Goal: Transaction & Acquisition: Purchase product/service

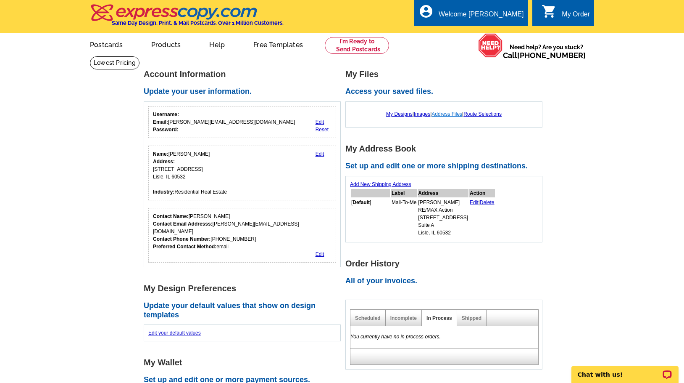
click at [447, 115] on link "Address Files" at bounding box center [447, 114] width 31 height 6
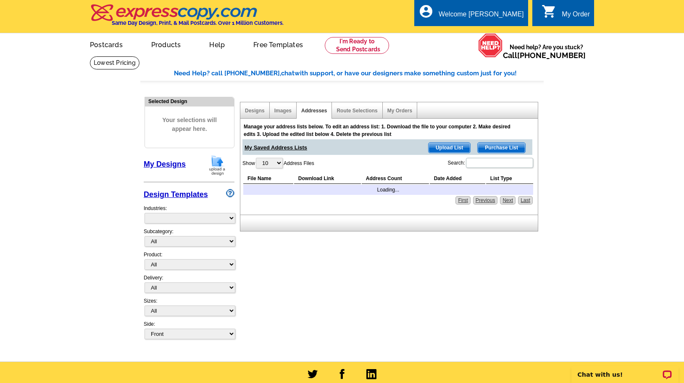
select select "785"
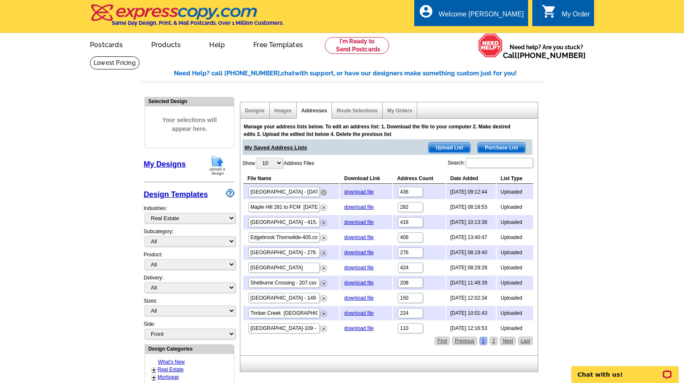
click at [325, 193] on img at bounding box center [324, 192] width 6 height 6
click at [325, 253] on img at bounding box center [324, 253] width 6 height 6
click at [267, 162] on select "10 25 50 100" at bounding box center [269, 163] width 27 height 11
select select "25"
click at [257, 158] on select "10 25 50 100" at bounding box center [269, 163] width 27 height 11
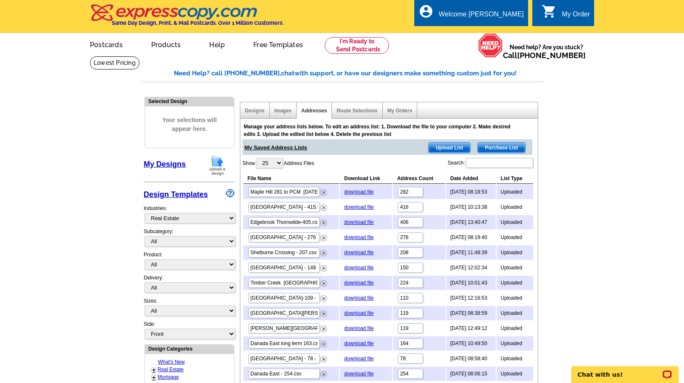
click at [451, 150] on span "Upload List" at bounding box center [450, 148] width 42 height 10
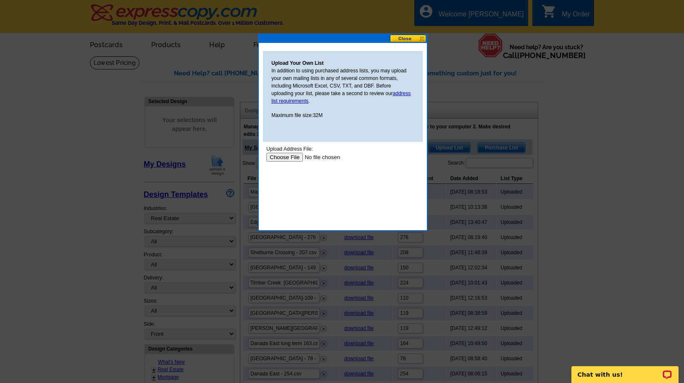
click at [288, 157] on input "file" at bounding box center [320, 157] width 106 height 9
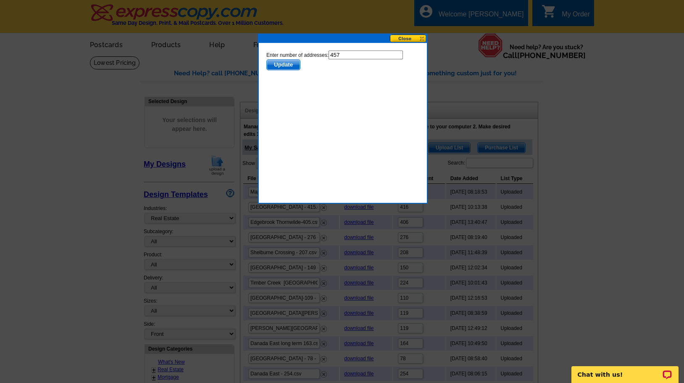
click at [291, 61] on span "Update" at bounding box center [283, 65] width 33 height 10
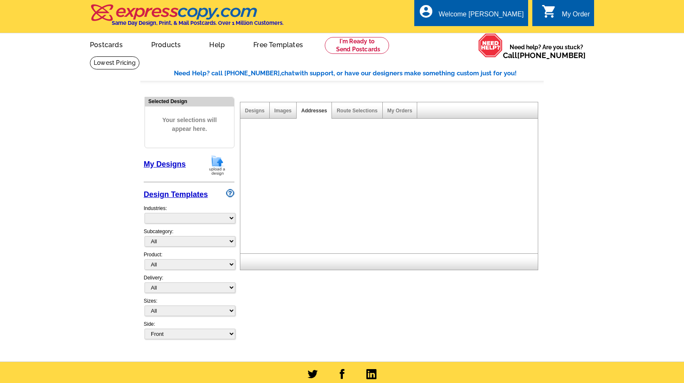
select select "785"
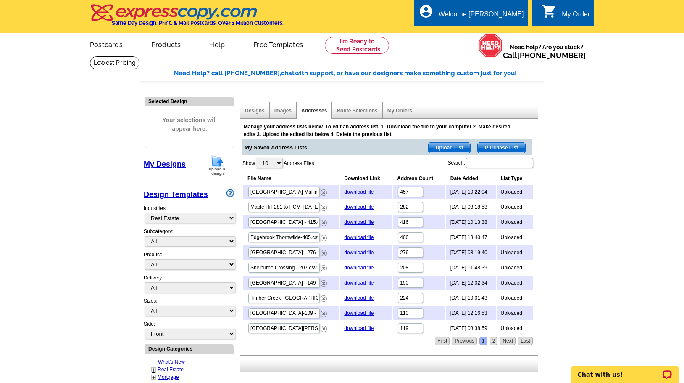
click at [217, 168] on img at bounding box center [217, 164] width 22 height 21
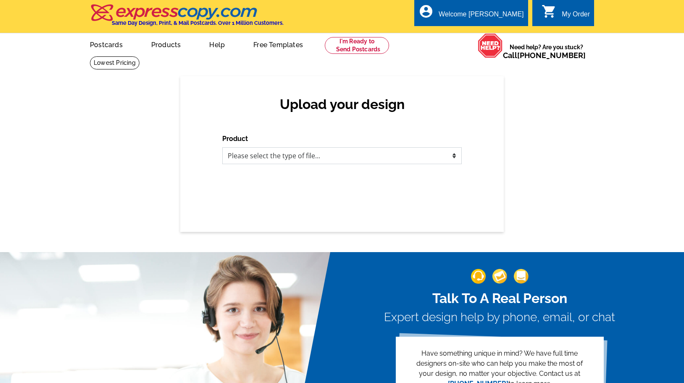
click at [444, 158] on select "Please select the type of file... Postcards Business Cards Letters and flyers G…" at bounding box center [342, 155] width 240 height 17
select select "1"
click at [222, 148] on select "Please select the type of file... Postcards Business Cards Letters and flyers G…" at bounding box center [342, 155] width 240 height 17
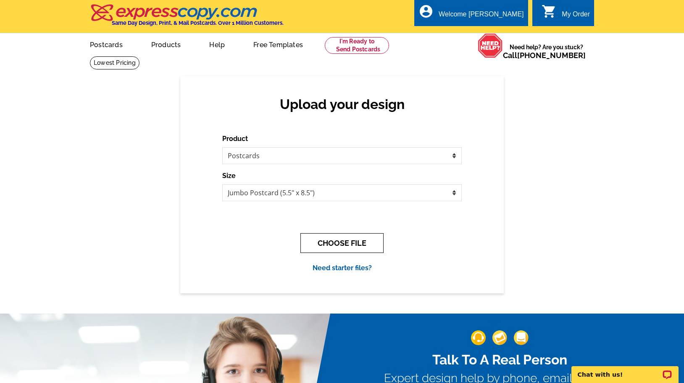
click at [360, 236] on button "CHOOSE FILE" at bounding box center [342, 243] width 83 height 20
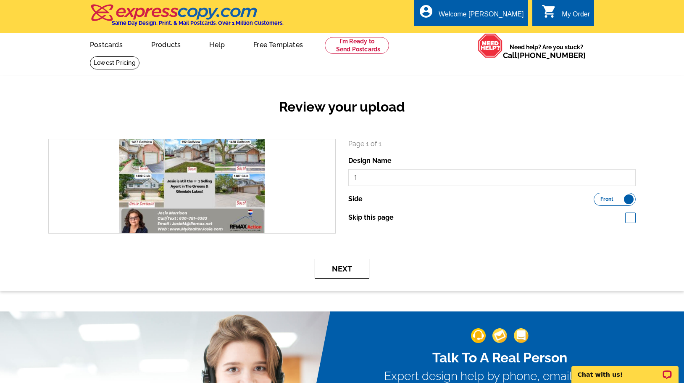
click at [341, 269] on button "Next" at bounding box center [342, 269] width 55 height 20
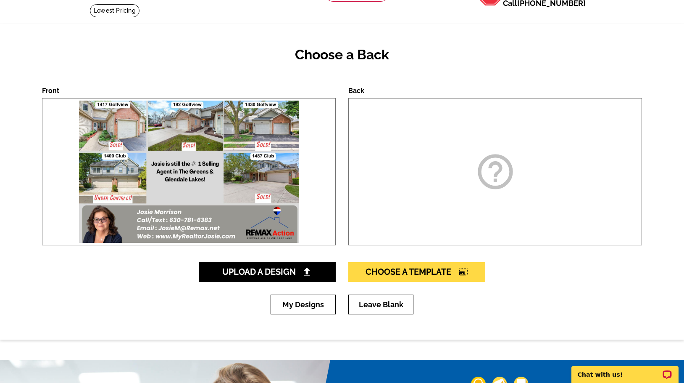
scroll to position [70, 0]
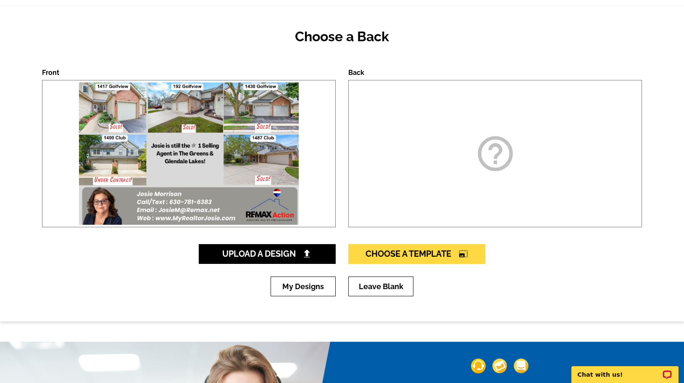
click at [503, 151] on icon "help_outline" at bounding box center [496, 153] width 42 height 42
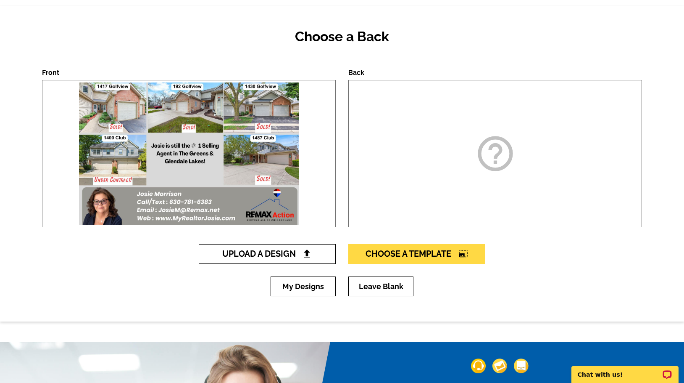
click at [310, 253] on img at bounding box center [307, 253] width 9 height 9
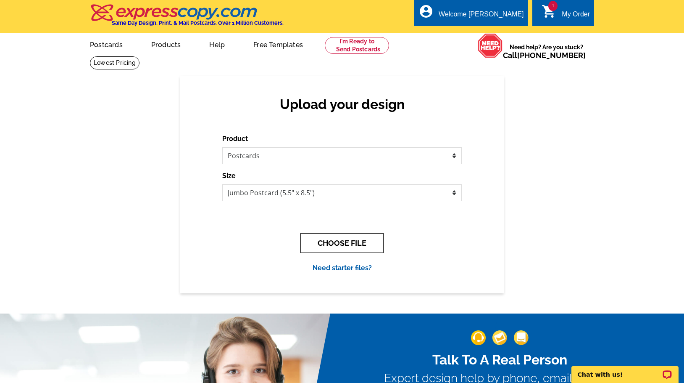
click at [361, 243] on button "CHOOSE FILE" at bounding box center [342, 243] width 83 height 20
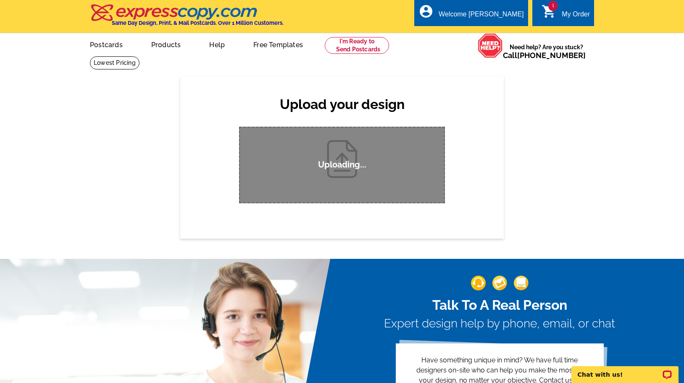
click at [595, 158] on div "Upload your design Product Please select the type of file... Postcards Business…" at bounding box center [342, 157] width 684 height 162
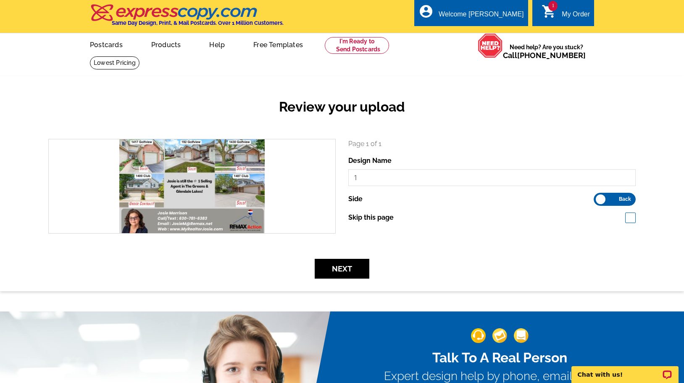
click at [634, 218] on span at bounding box center [631, 217] width 11 height 11
checkbox input "true"
click at [341, 269] on button "Next" at bounding box center [342, 269] width 55 height 20
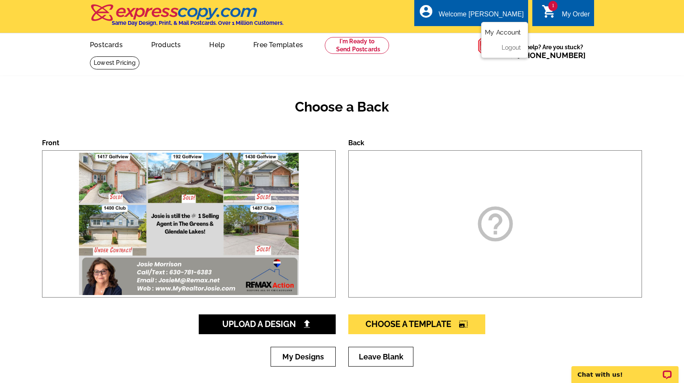
click at [504, 31] on link "My Account" at bounding box center [503, 33] width 36 height 8
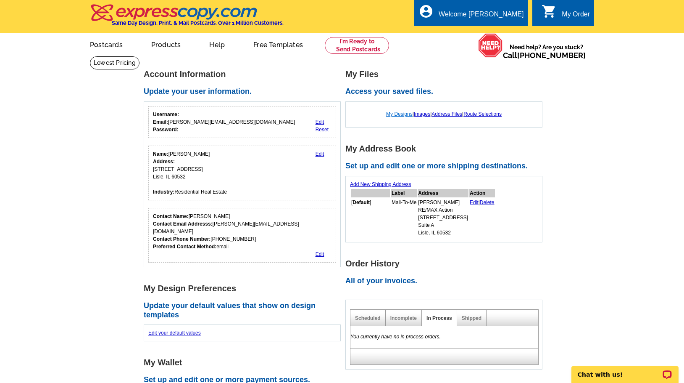
click at [388, 114] on link "My Designs" at bounding box center [399, 114] width 26 height 6
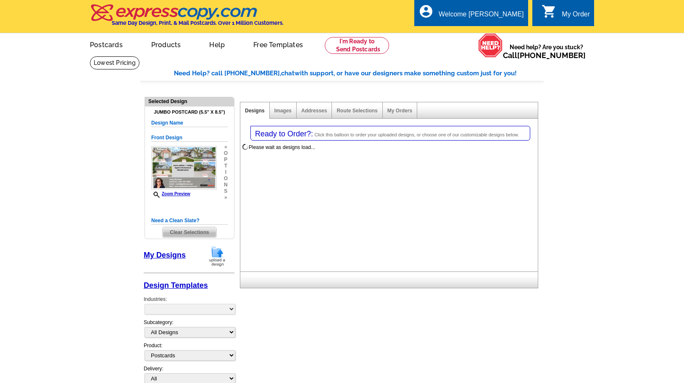
select select "1"
select select "2"
select select "back"
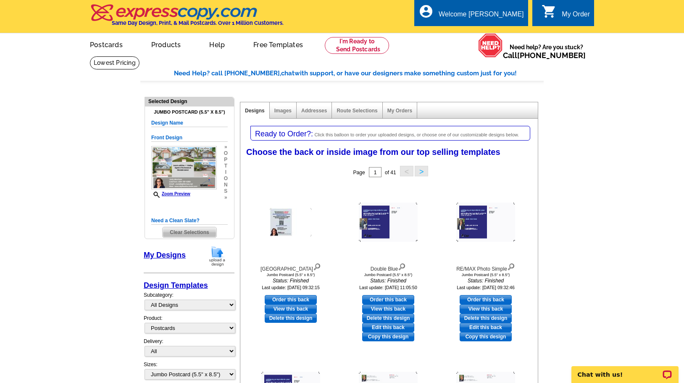
click at [201, 232] on span "Clear Selections" at bounding box center [189, 232] width 53 height 10
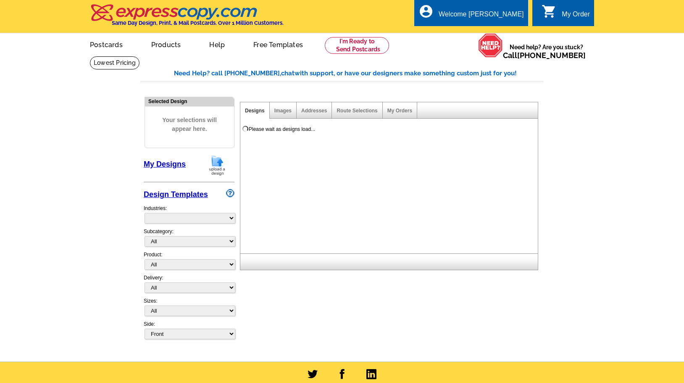
select select "785"
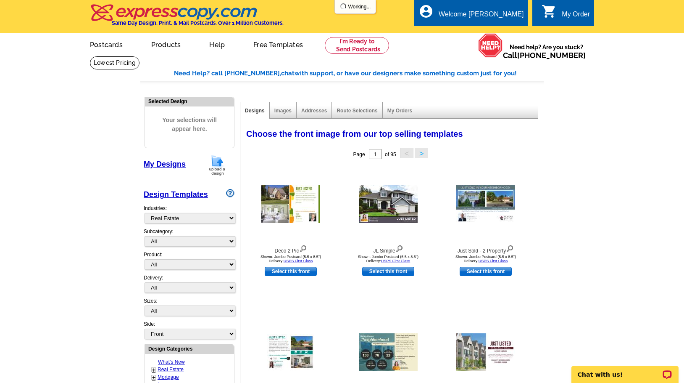
click at [221, 164] on img at bounding box center [217, 164] width 22 height 21
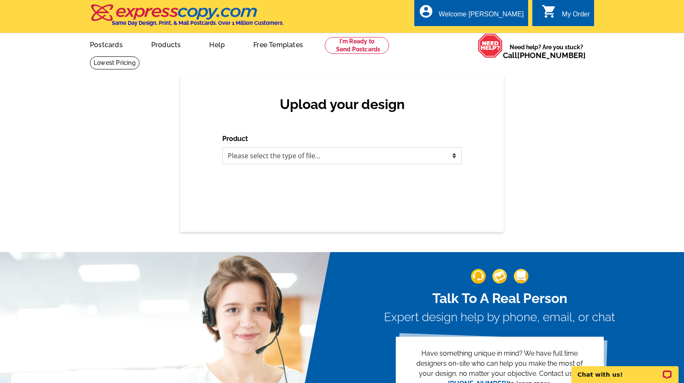
click at [387, 153] on select "Please select the type of file... Postcards Business Cards Letters and flyers G…" at bounding box center [342, 155] width 240 height 17
select select "1"
click at [222, 148] on select "Please select the type of file... Postcards Business Cards Letters and flyers G…" at bounding box center [342, 155] width 240 height 17
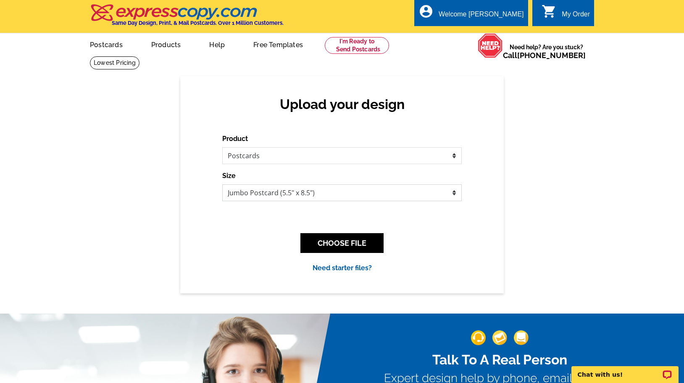
click at [367, 193] on select "Jumbo Postcard (5.5" x 8.5") Regular Postcard (4.25" x 5.6") Panoramic Postcard…" at bounding box center [342, 192] width 240 height 17
click at [352, 243] on button "CHOOSE FILE" at bounding box center [342, 243] width 83 height 20
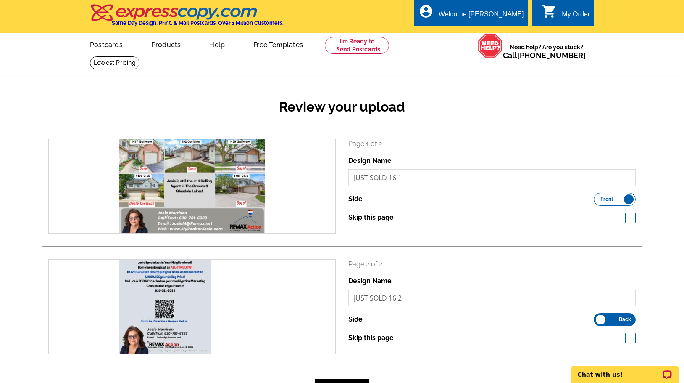
scroll to position [70, 0]
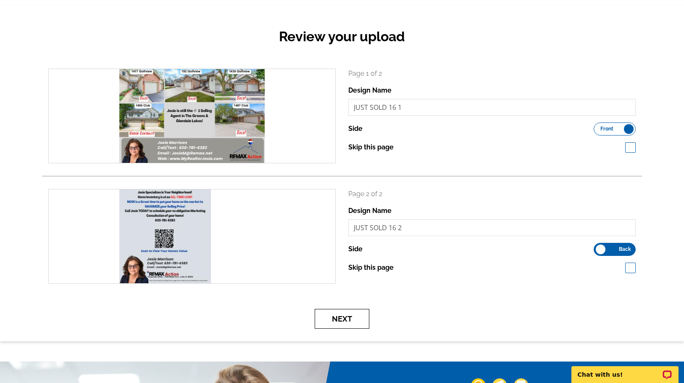
click at [344, 315] on button "Next" at bounding box center [342, 319] width 55 height 20
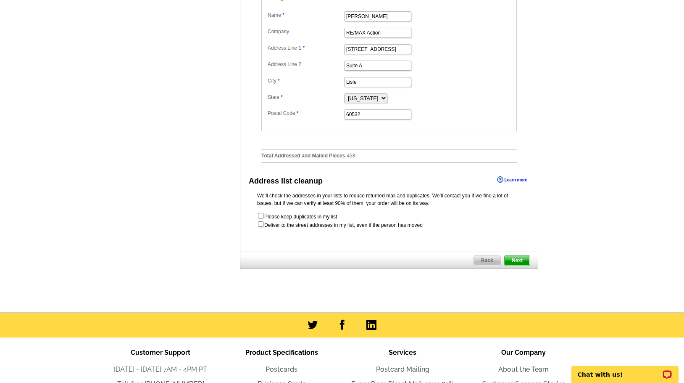
scroll to position [350, 0]
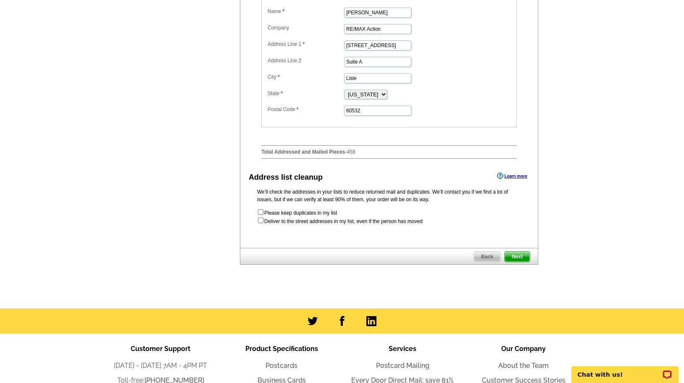
click at [264, 225] on form "Please keep duplicates in my list Deliver to the street addresses in my list, e…" at bounding box center [389, 216] width 264 height 17
click at [261, 214] on input "checkbox" at bounding box center [260, 211] width 5 height 5
checkbox input "true"
click at [523, 261] on span "Next" at bounding box center [517, 256] width 25 height 10
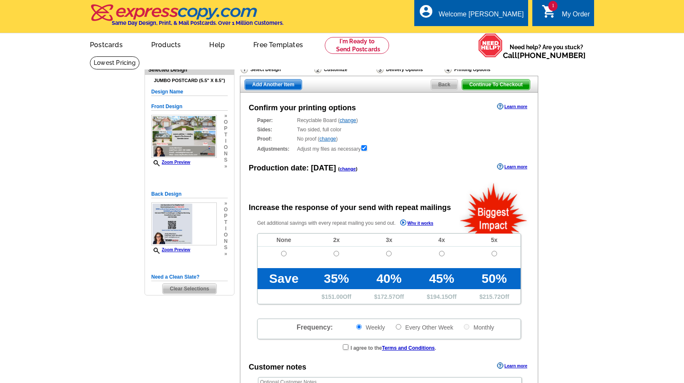
radio input "false"
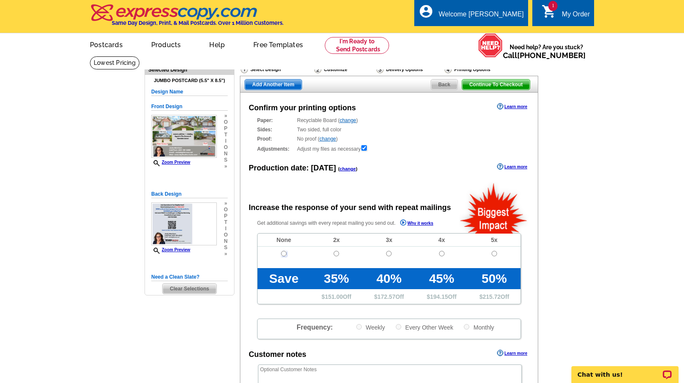
click at [283, 253] on input "radio" at bounding box center [283, 253] width 5 height 5
radio input "true"
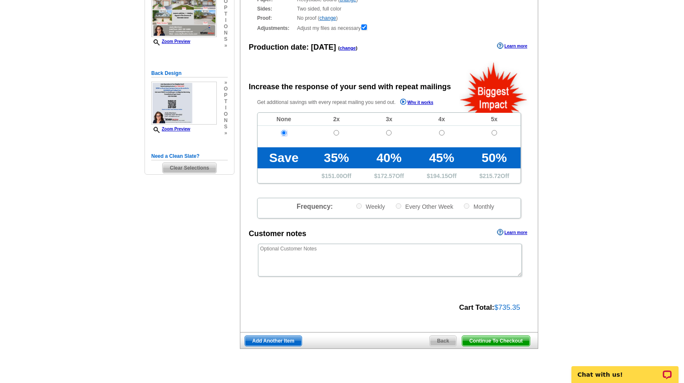
scroll to position [210, 0]
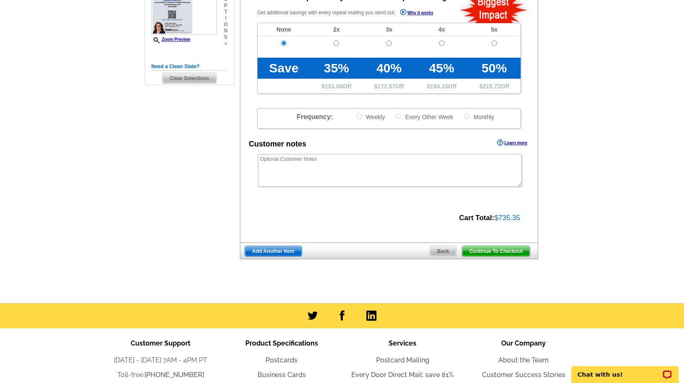
click at [499, 251] on span "Continue To Checkout" at bounding box center [496, 251] width 68 height 10
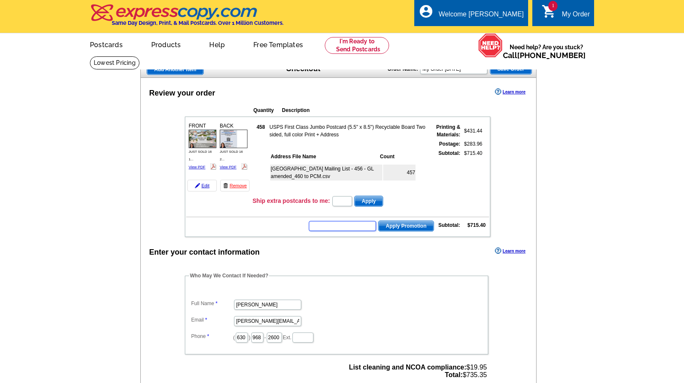
click at [344, 224] on input "text" at bounding box center [342, 226] width 67 height 10
click at [333, 235] on td at bounding box center [337, 234] width 303 height 3
click at [332, 227] on input "text" at bounding box center [342, 226] width 67 height 10
drag, startPoint x: 330, startPoint y: 227, endPoint x: 268, endPoint y: 227, distance: 61.8
click at [265, 227] on td "CP Apply Promotion Subtotal: $715.40" at bounding box center [337, 225] width 303 height 14
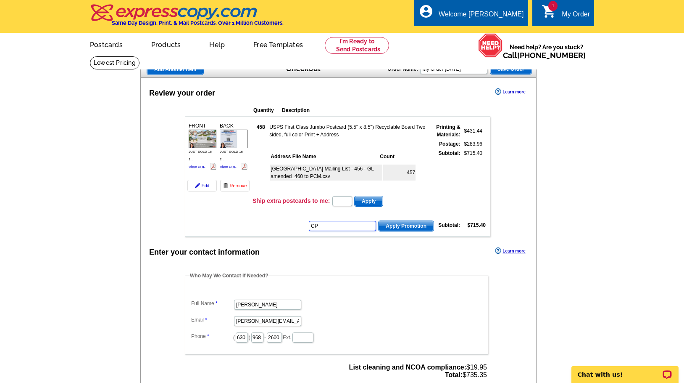
paste input "2SS1630"
type input "CP2SS1630"
click at [396, 227] on span "Apply Promotion" at bounding box center [406, 226] width 55 height 10
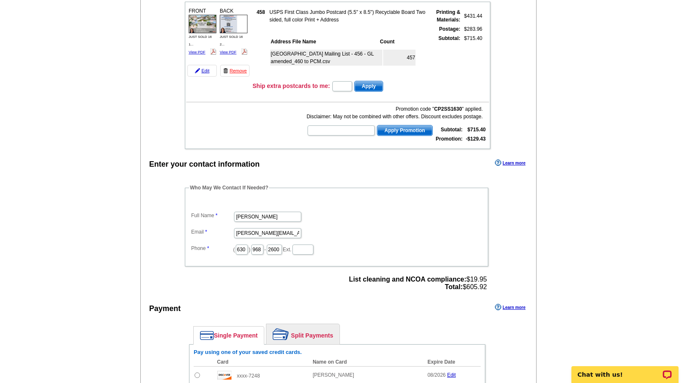
scroll to position [210, 0]
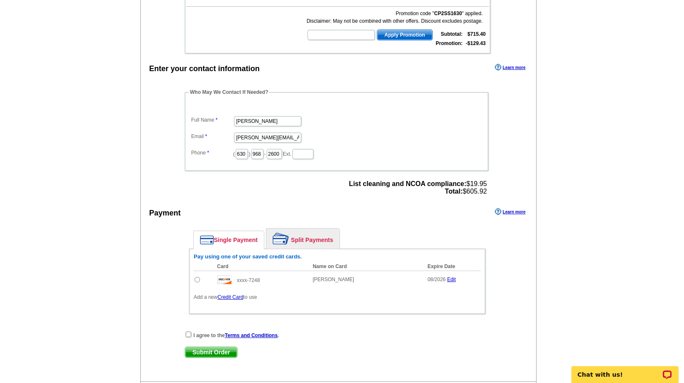
click at [197, 277] on input "radio" at bounding box center [197, 279] width 5 height 5
radio input "true"
click at [189, 337] on input "checkbox" at bounding box center [188, 333] width 5 height 5
checkbox input "true"
click at [226, 352] on span "Submit Order" at bounding box center [211, 352] width 52 height 10
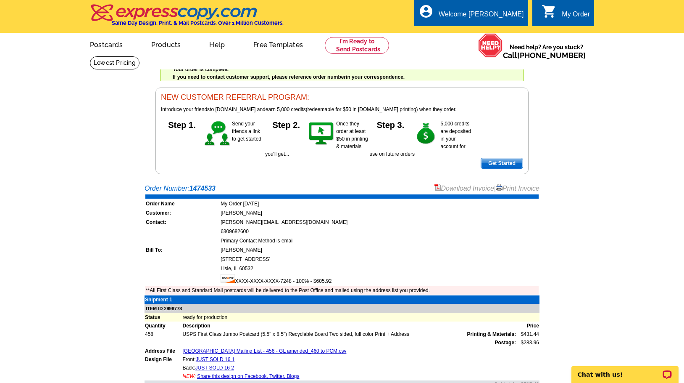
click at [580, 172] on div "Welcome back Josie My Account Logout local_phone Same Day Design, Print, & Mail…" at bounding box center [342, 87] width 684 height 174
drag, startPoint x: 509, startPoint y: 50, endPoint x: 582, endPoint y: 126, distance: 105.9
click at [509, 53] on link "Logout" at bounding box center [511, 56] width 19 height 7
